Goal: Information Seeking & Learning: Learn about a topic

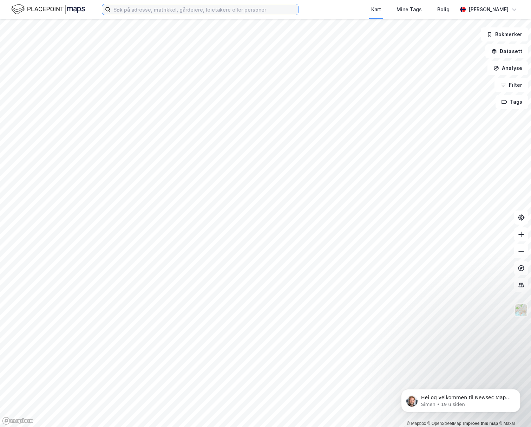
click at [127, 12] on input at bounding box center [205, 9] width 188 height 11
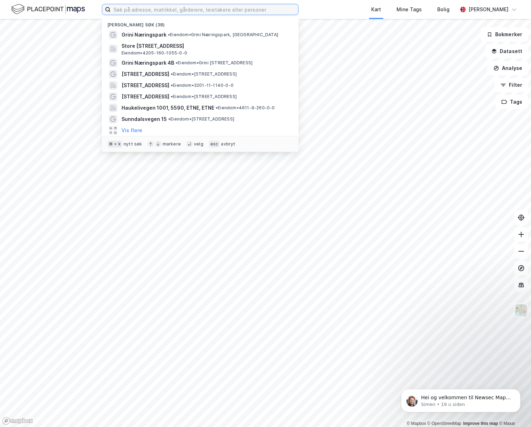
paste input "gneisveien 3, 2020 skedsmokorset"
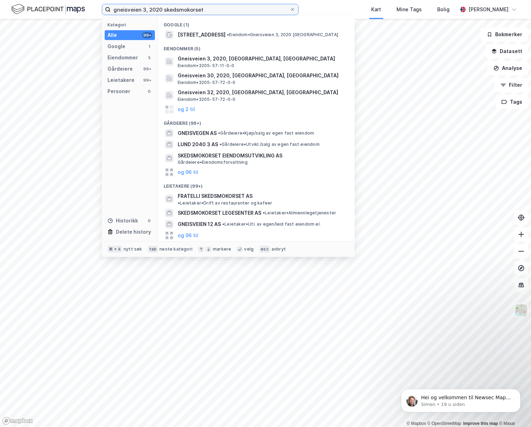
type input "gneisveien 3, 2020 skedsmokorset"
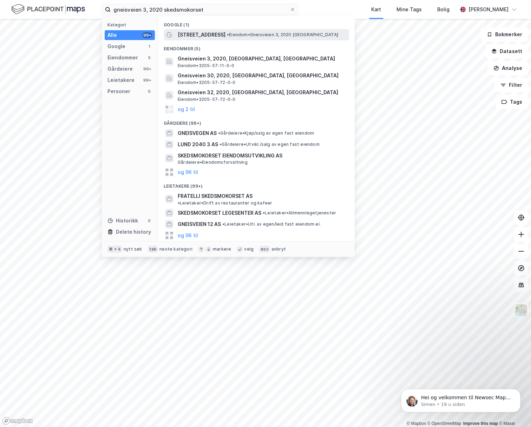
click at [194, 34] on span "[STREET_ADDRESS]" at bounding box center [202, 35] width 48 height 8
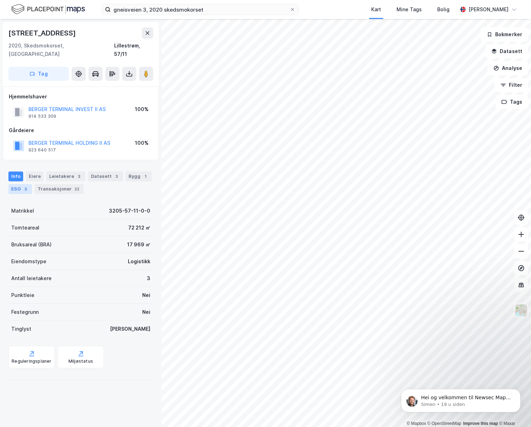
click at [12, 184] on div "ESG 3" at bounding box center [20, 189] width 24 height 10
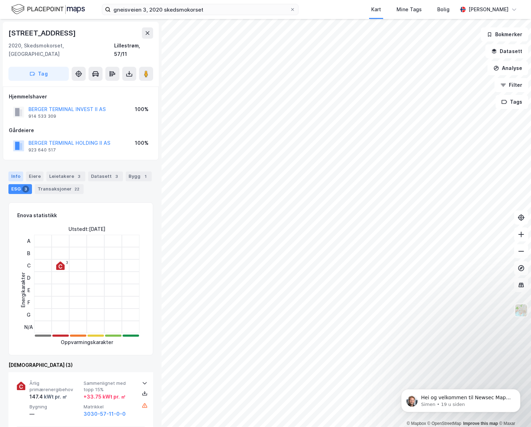
click at [19, 171] on div "Info" at bounding box center [15, 176] width 15 height 10
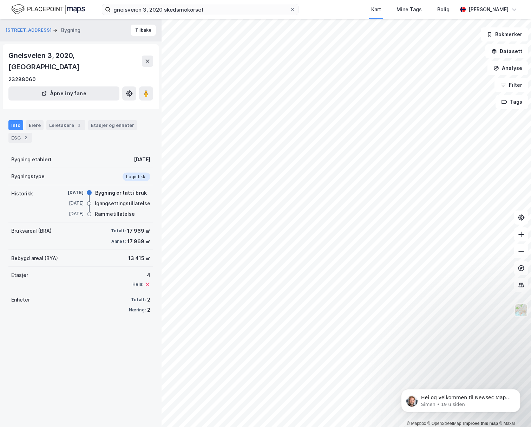
drag, startPoint x: 27, startPoint y: 126, endPoint x: 34, endPoint y: 128, distance: 7.4
click at [27, 134] on div "2" at bounding box center [25, 137] width 7 height 7
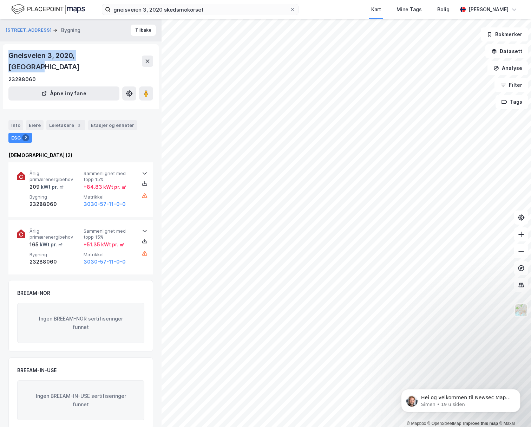
drag, startPoint x: 9, startPoint y: 54, endPoint x: 119, endPoint y: 60, distance: 110.2
click at [119, 60] on div "Gneisveien 3, 2020, [GEOGRAPHIC_DATA]" at bounding box center [80, 61] width 145 height 22
copy div "Gneisveien 3, 2020, [GEOGRAPHIC_DATA]"
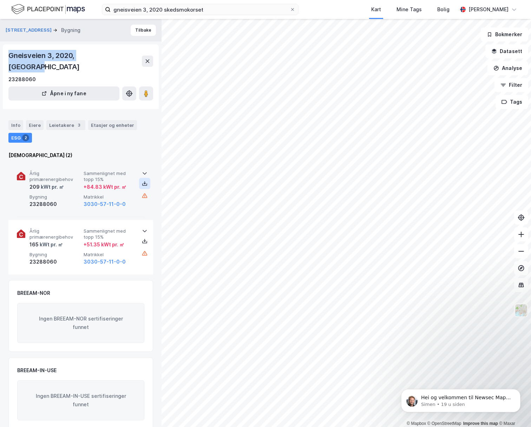
click at [145, 181] on icon at bounding box center [145, 184] width 6 height 6
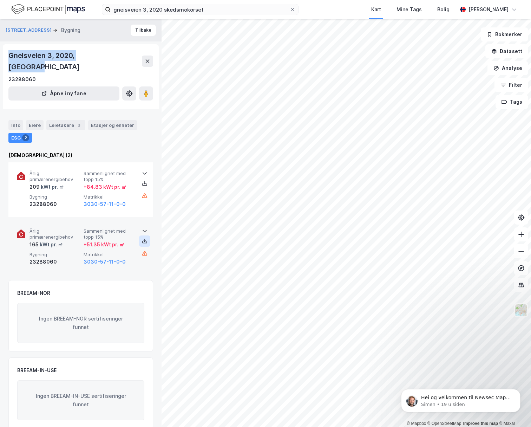
click at [144, 238] on icon at bounding box center [145, 241] width 6 height 6
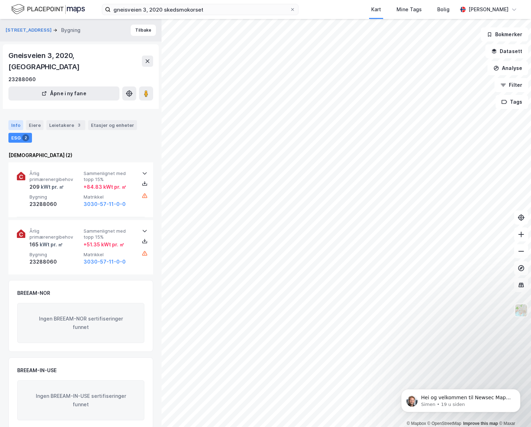
click at [16, 120] on div "Info" at bounding box center [15, 125] width 15 height 10
